Goal: Transaction & Acquisition: Obtain resource

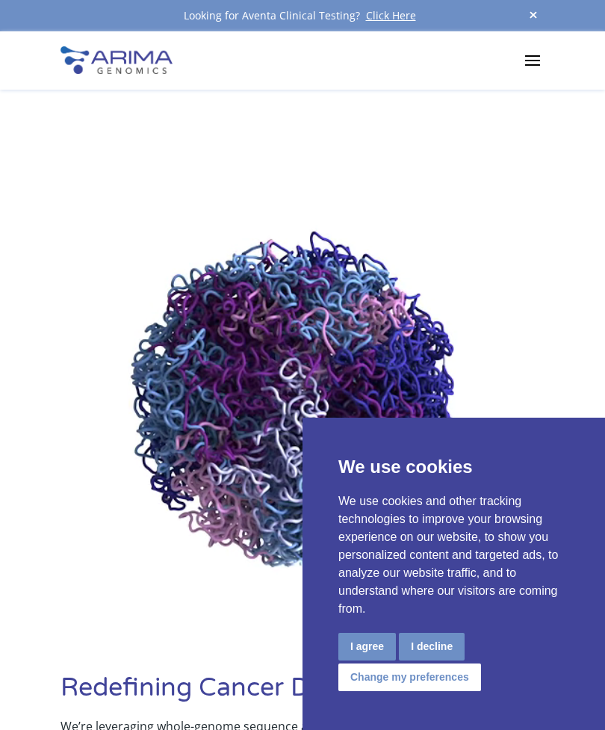
click at [364, 644] on button "I agree" at bounding box center [367, 647] width 58 height 28
